Goal: Browse casually

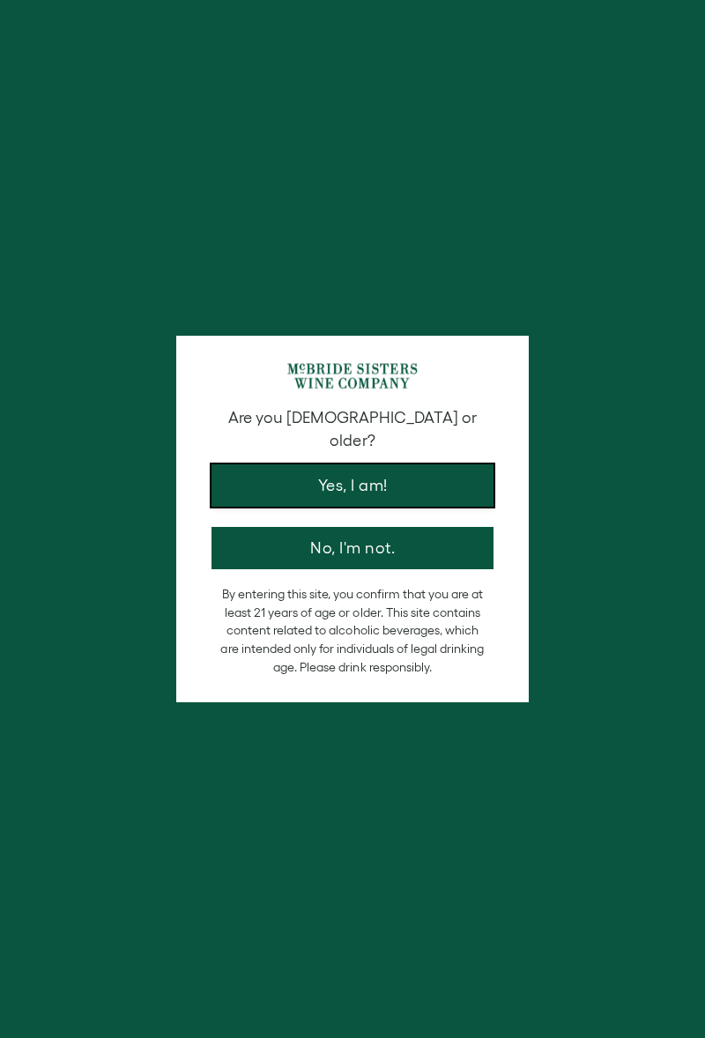
click at [420, 468] on button "Yes, I am!" at bounding box center [353, 486] width 282 height 42
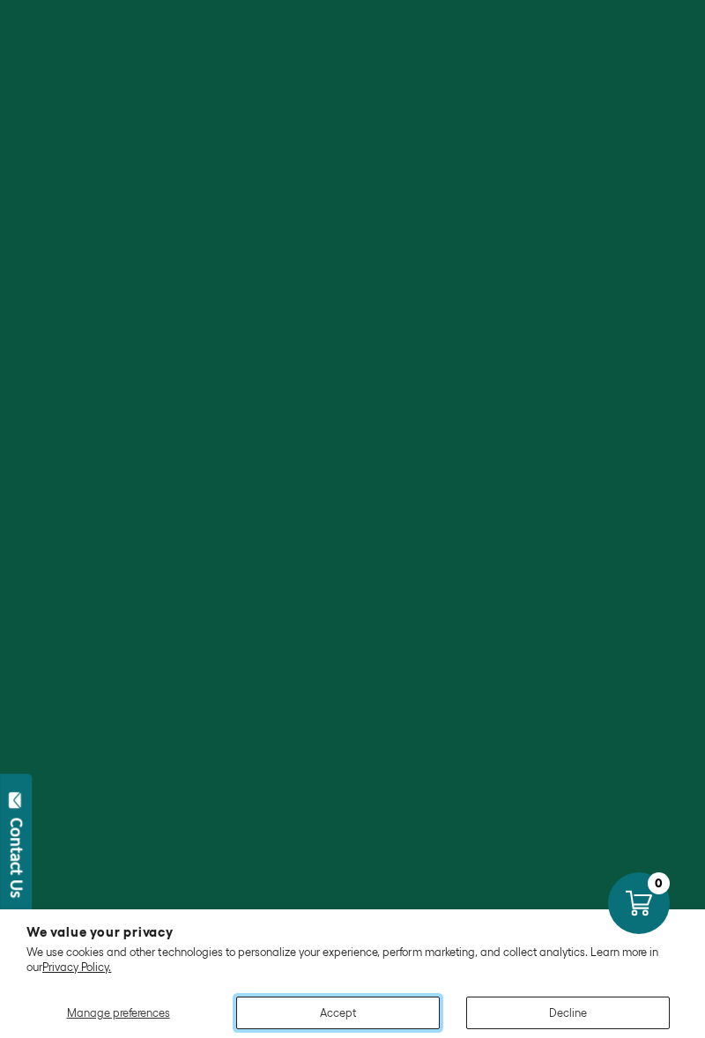
click at [392, 1003] on button "Accept" at bounding box center [338, 1013] width 204 height 33
click at [367, 1012] on button "Accept" at bounding box center [338, 1013] width 204 height 33
click at [311, 1006] on button "Accept" at bounding box center [338, 1013] width 204 height 33
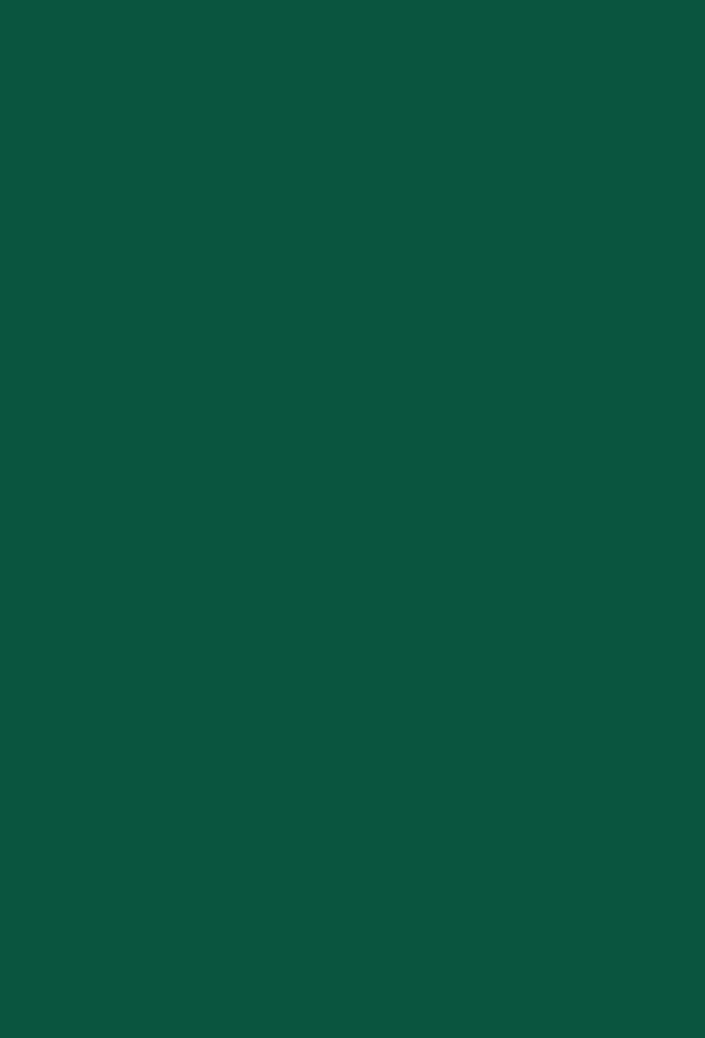
scroll to position [12, 0]
